Goal: Subscribe to service/newsletter

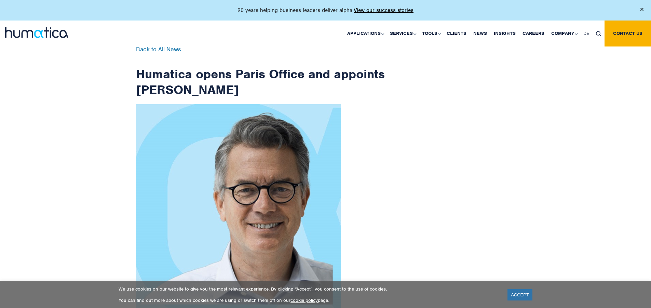
scroll to position [1090, 0]
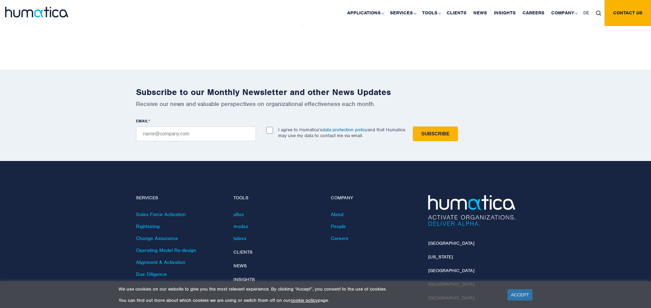
checkbox input "true"
type input "[EMAIL_ADDRESS][DOMAIN_NAME]"
click at [413, 126] on input "Subscribe" at bounding box center [435, 133] width 45 height 15
